Goal: Task Accomplishment & Management: Complete application form

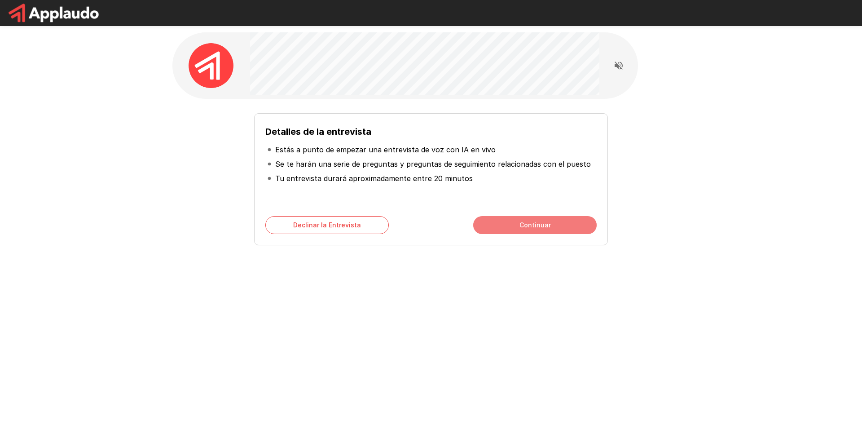
click at [515, 227] on button "Continuar" at bounding box center [534, 225] width 123 height 18
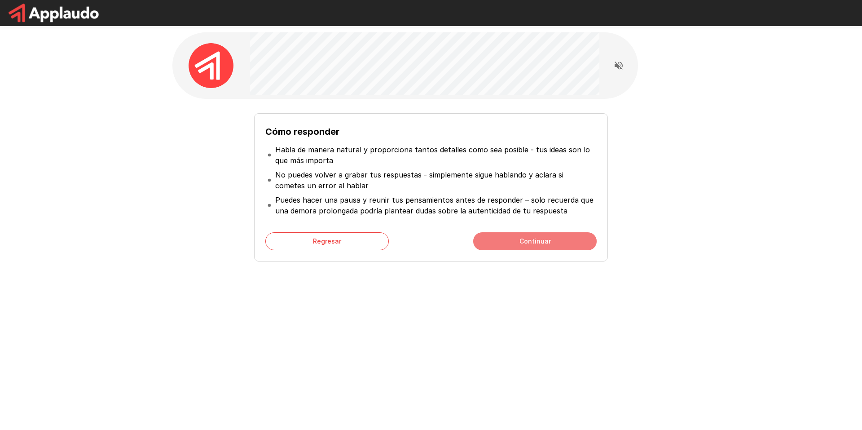
drag, startPoint x: 518, startPoint y: 250, endPoint x: 514, endPoint y: 257, distance: 8.6
click at [518, 250] on button "Continuar" at bounding box center [534, 241] width 123 height 18
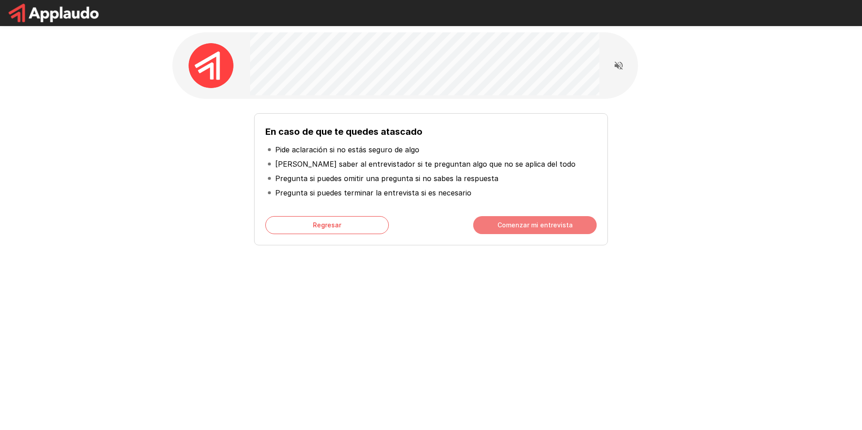
click at [536, 234] on button "Comenzar mi entrevista" at bounding box center [534, 225] width 123 height 18
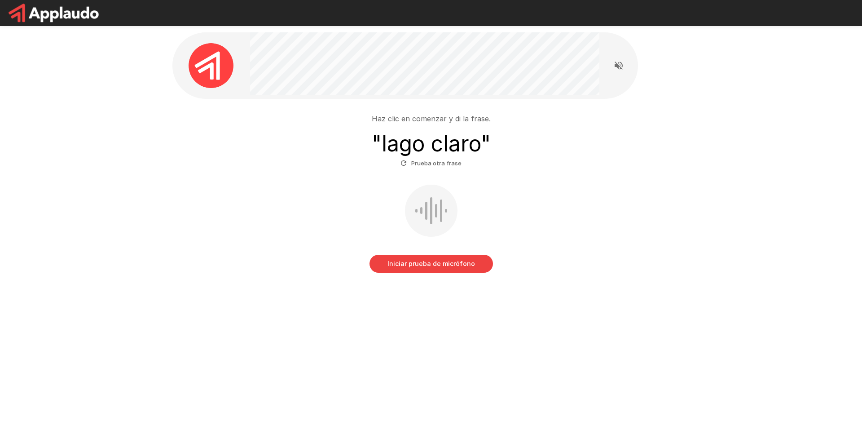
click at [452, 264] on button "Iniciar prueba de micrófono" at bounding box center [431, 264] width 123 height 18
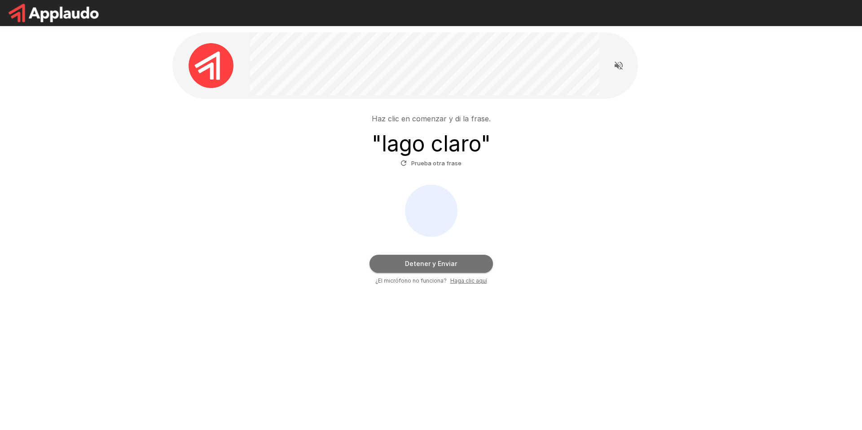
click at [405, 265] on button "Detener y Enviar" at bounding box center [431, 264] width 123 height 18
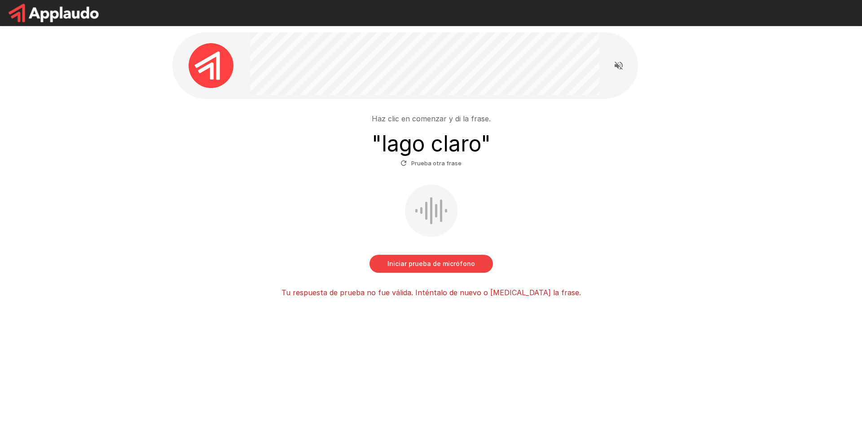
click at [415, 269] on button "Iniciar prueba de micrófono" at bounding box center [431, 264] width 123 height 18
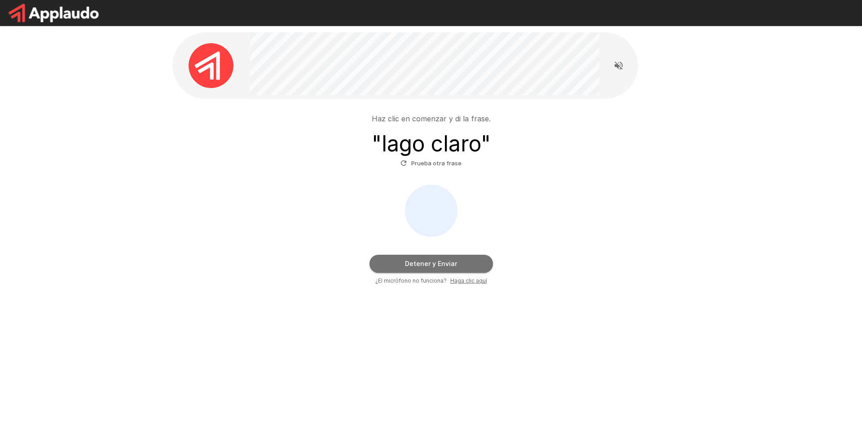
click at [414, 261] on button "Detener y Enviar" at bounding box center [431, 264] width 123 height 18
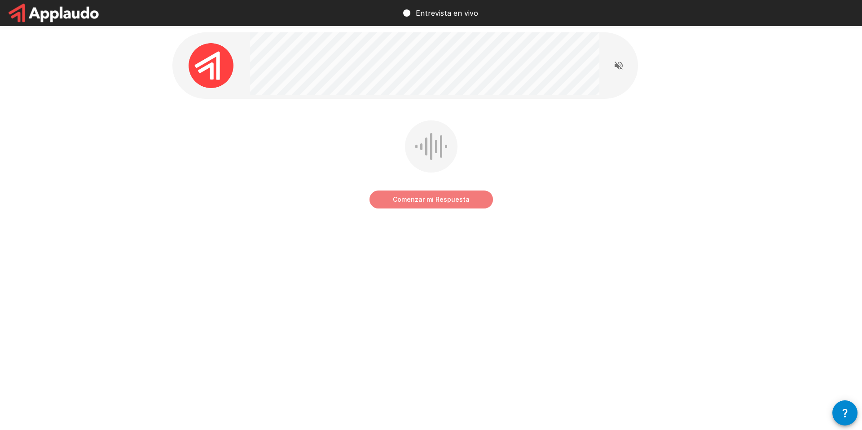
click at [410, 201] on button "Comenzar mi Respuesta" at bounding box center [431, 199] width 123 height 18
click at [423, 202] on button "Detener y Enviar" at bounding box center [431, 199] width 123 height 18
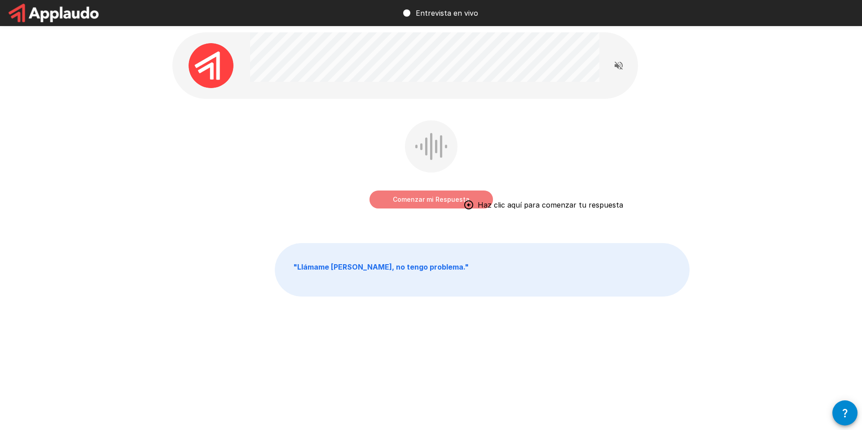
click at [423, 196] on button "Comenzar mi Respuesta" at bounding box center [431, 199] width 123 height 18
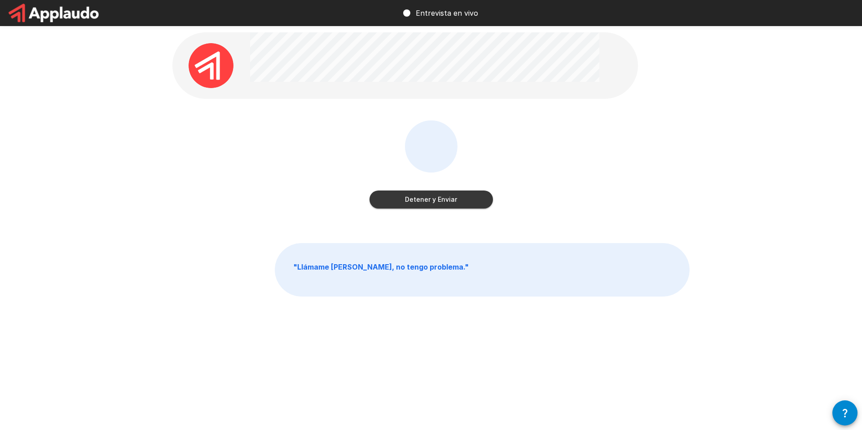
click at [404, 199] on button "Detener y Enviar" at bounding box center [431, 199] width 123 height 18
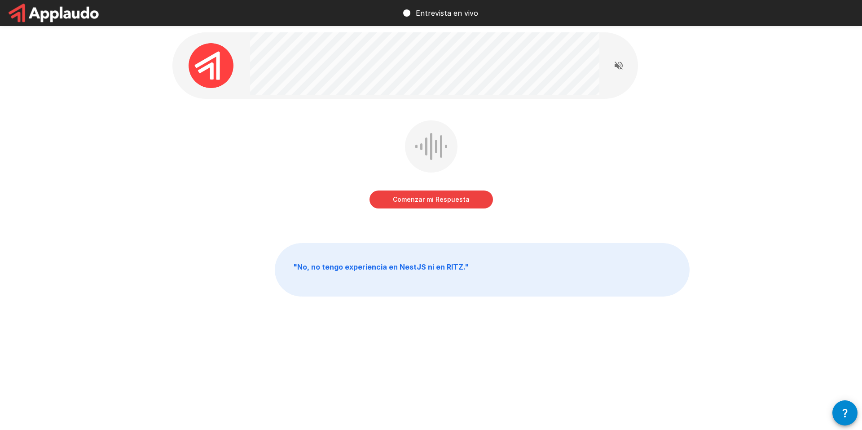
click at [387, 197] on button "Comenzar mi Respuesta" at bounding box center [431, 199] width 123 height 18
click at [387, 197] on button "Detener y Enviar" at bounding box center [431, 199] width 123 height 18
click at [387, 197] on button "Comenzar mi Respuesta" at bounding box center [431, 199] width 123 height 18
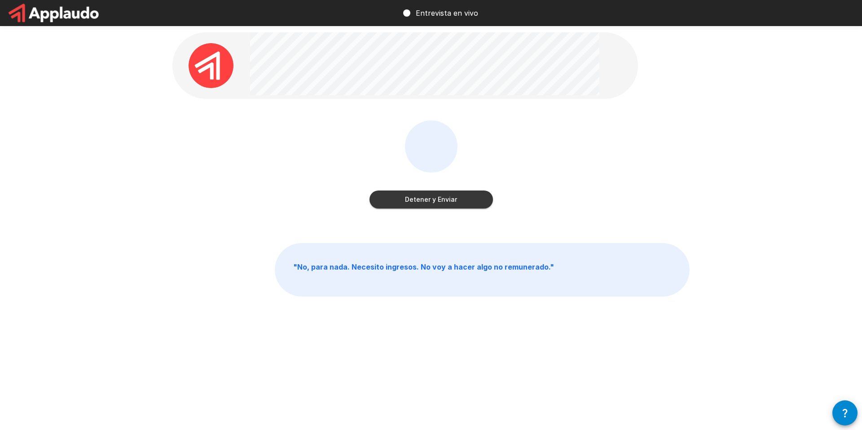
click at [386, 197] on button "Detener y Enviar" at bounding box center [431, 199] width 123 height 18
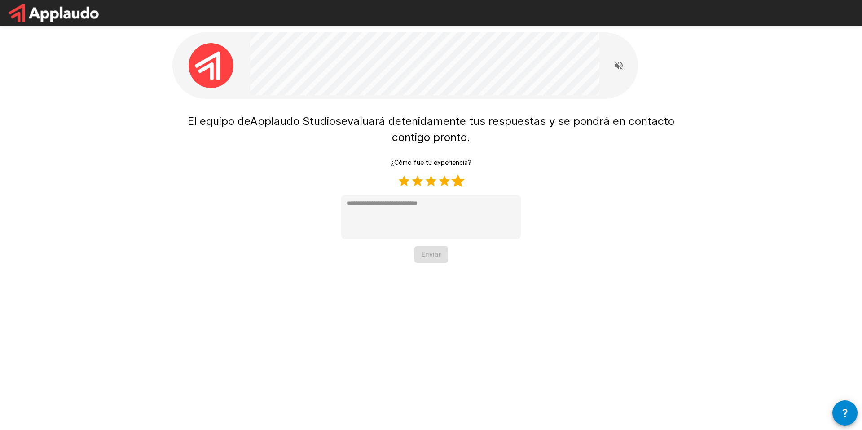
click at [462, 173] on div "¿Cómo fue tu experiencia? 1 Star 2 Stars 3 Stars 4 Stars 5 Stars Empty * Enviar" at bounding box center [431, 208] width 180 height 108
click at [461, 182] on label "5 Stars" at bounding box center [457, 180] width 13 height 13
type textarea "*"
click at [445, 256] on button "Enviar" at bounding box center [431, 254] width 34 height 17
